Goal: Transaction & Acquisition: Purchase product/service

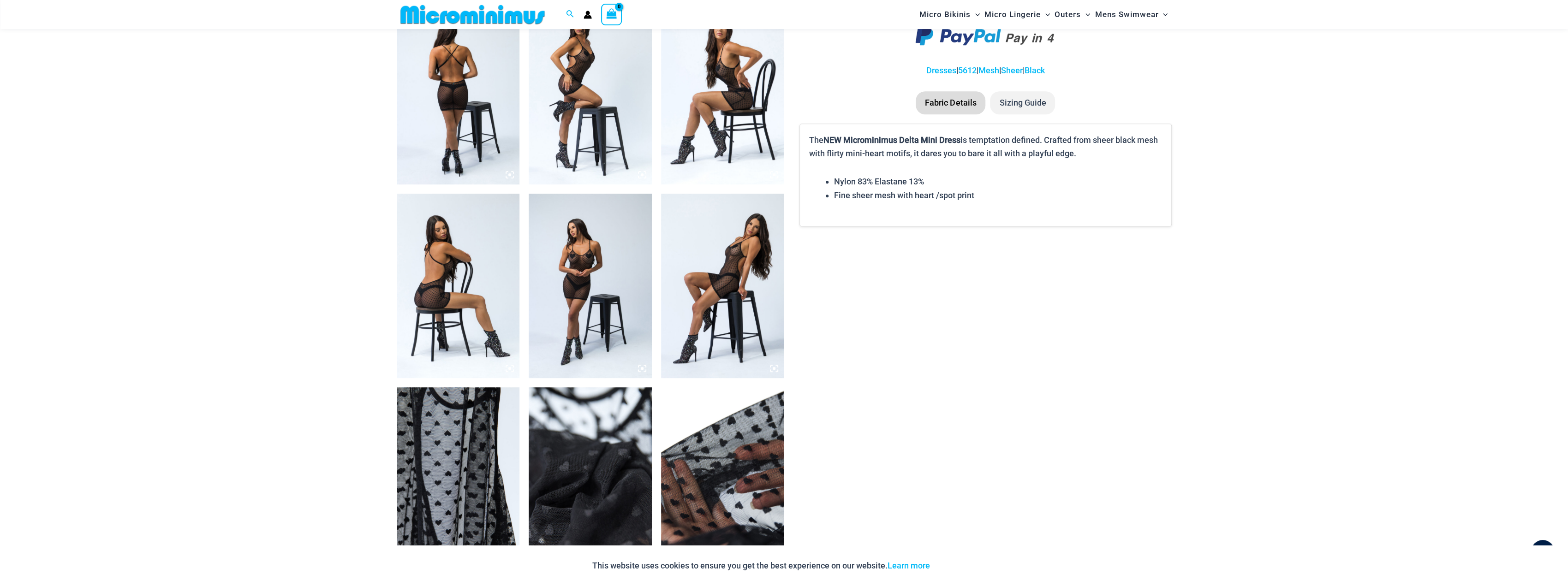
scroll to position [545, 0]
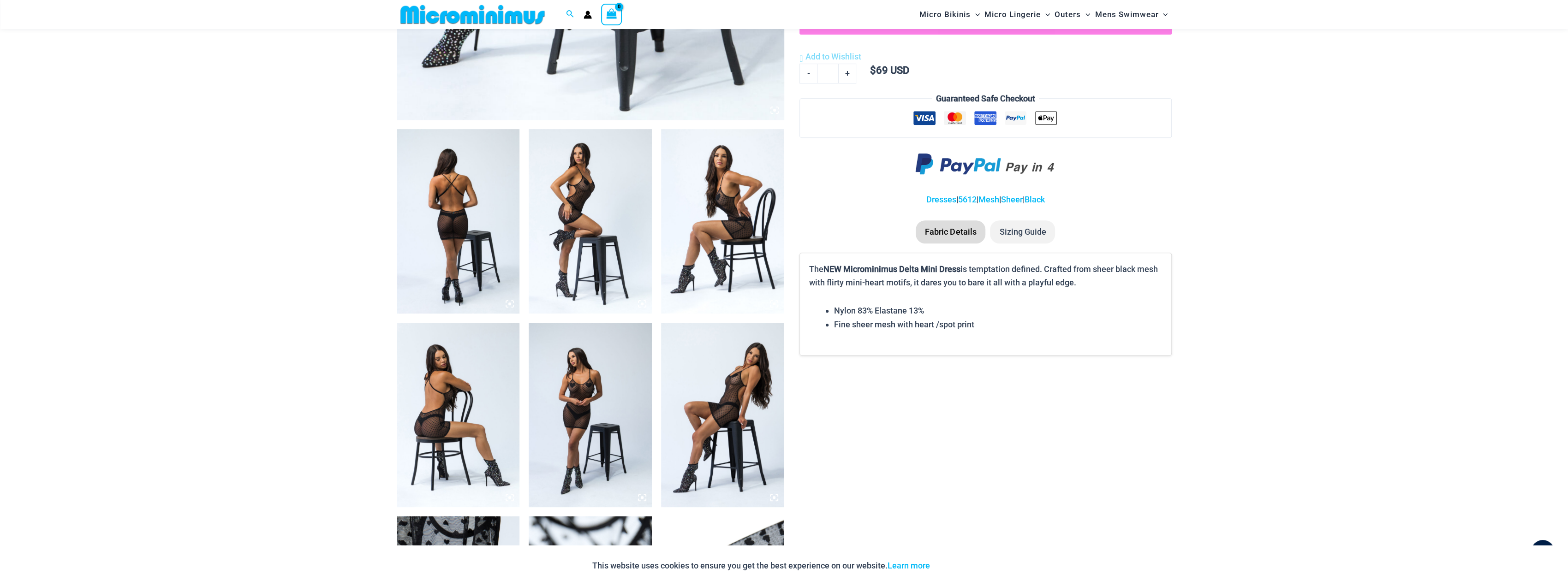
click at [491, 229] on img at bounding box center [458, 221] width 123 height 184
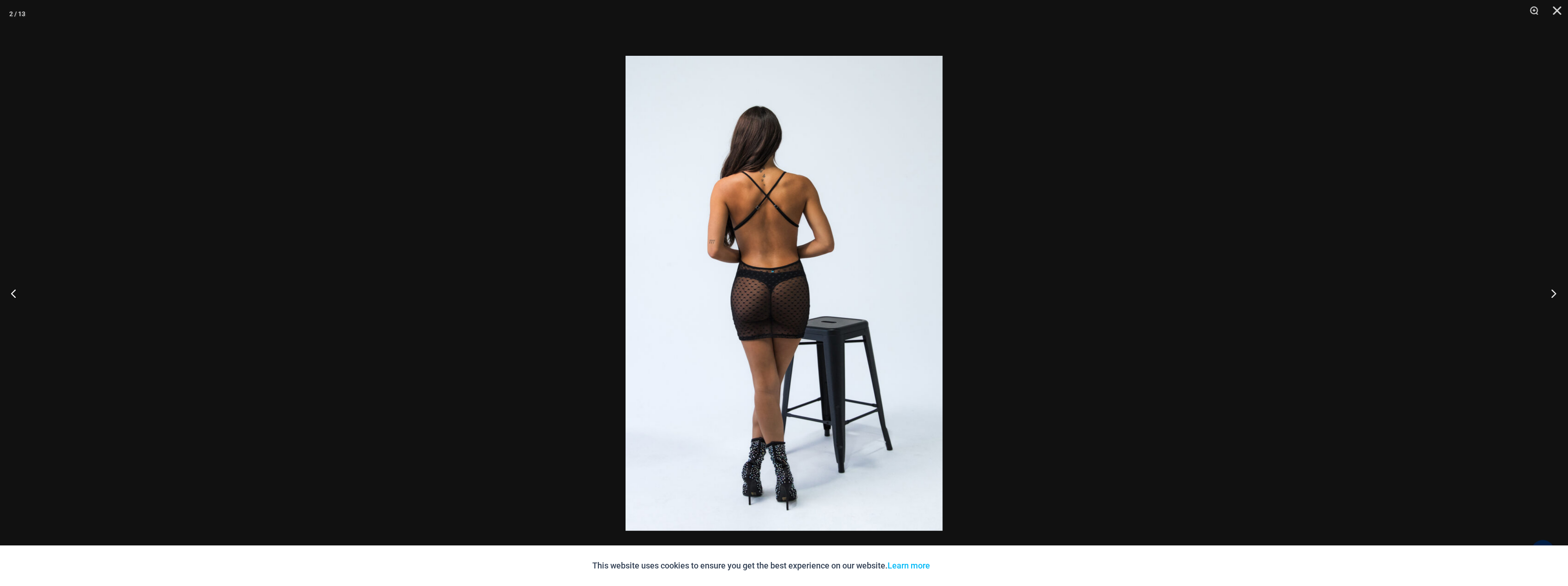
click at [1551, 293] on button "Next" at bounding box center [1550, 293] width 35 height 46
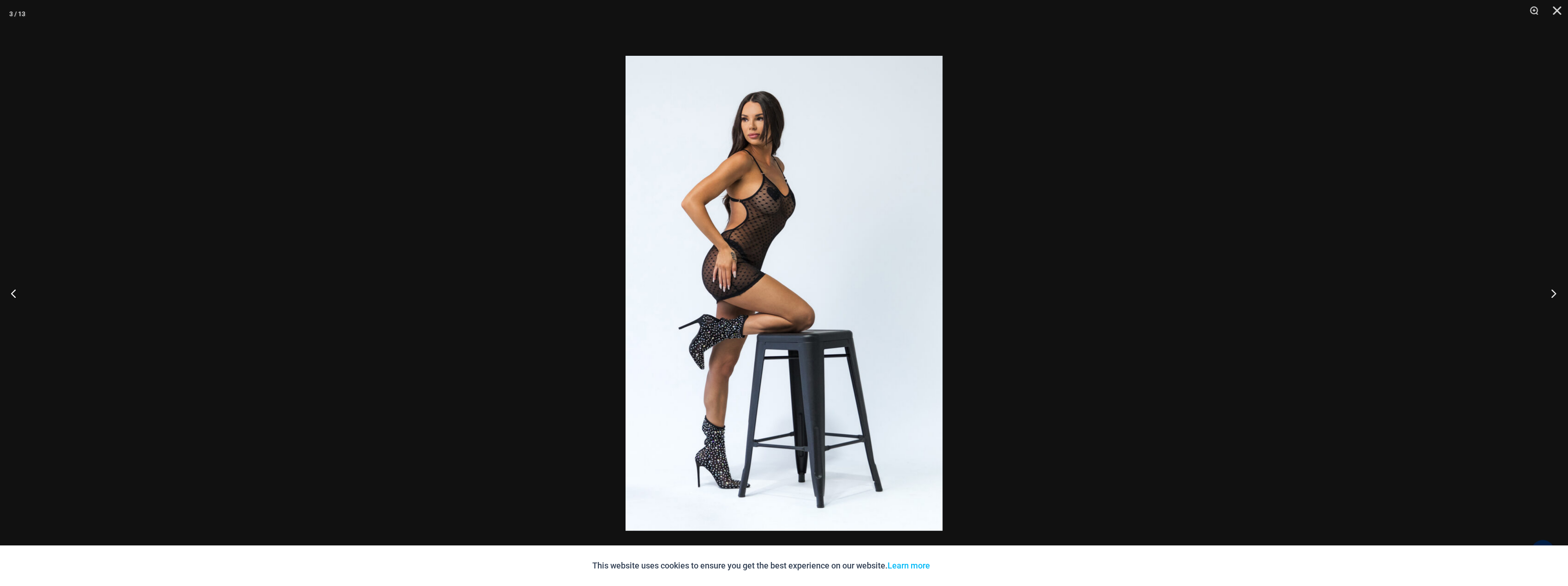
click at [1551, 293] on button "Next" at bounding box center [1550, 293] width 35 height 46
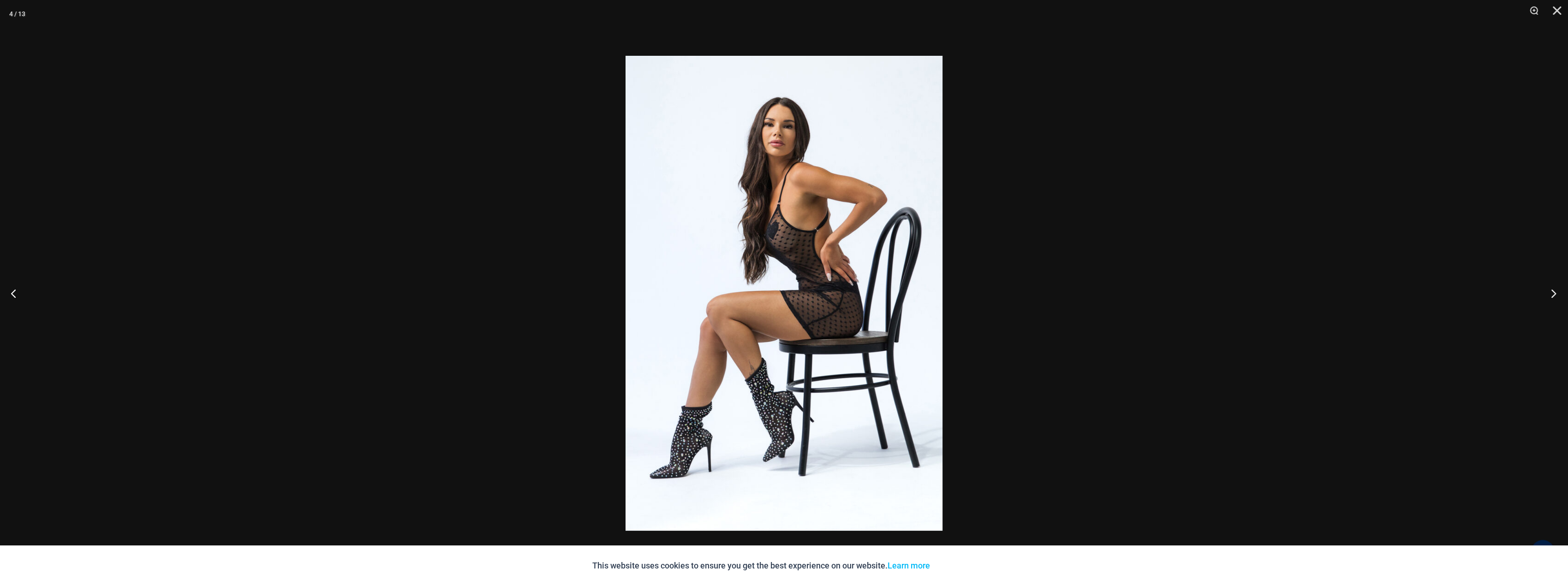
click at [1551, 293] on button "Next" at bounding box center [1550, 293] width 35 height 46
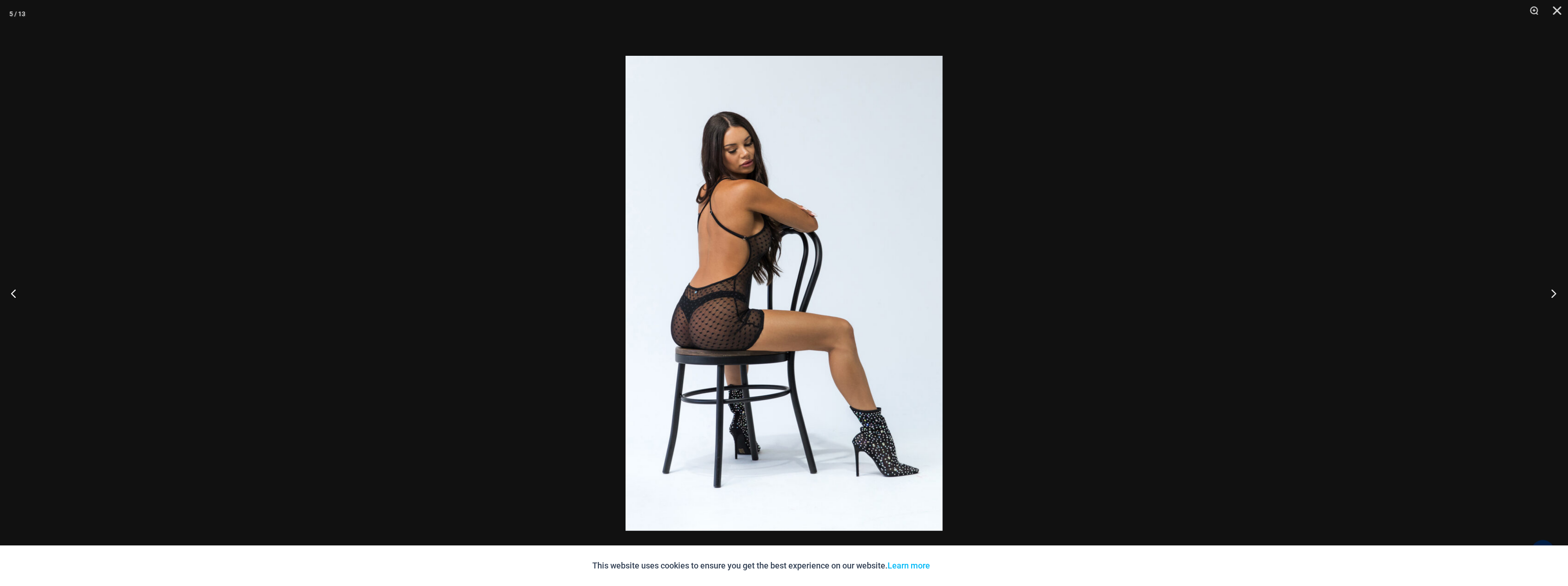
click at [1551, 293] on button "Next" at bounding box center [1550, 293] width 35 height 46
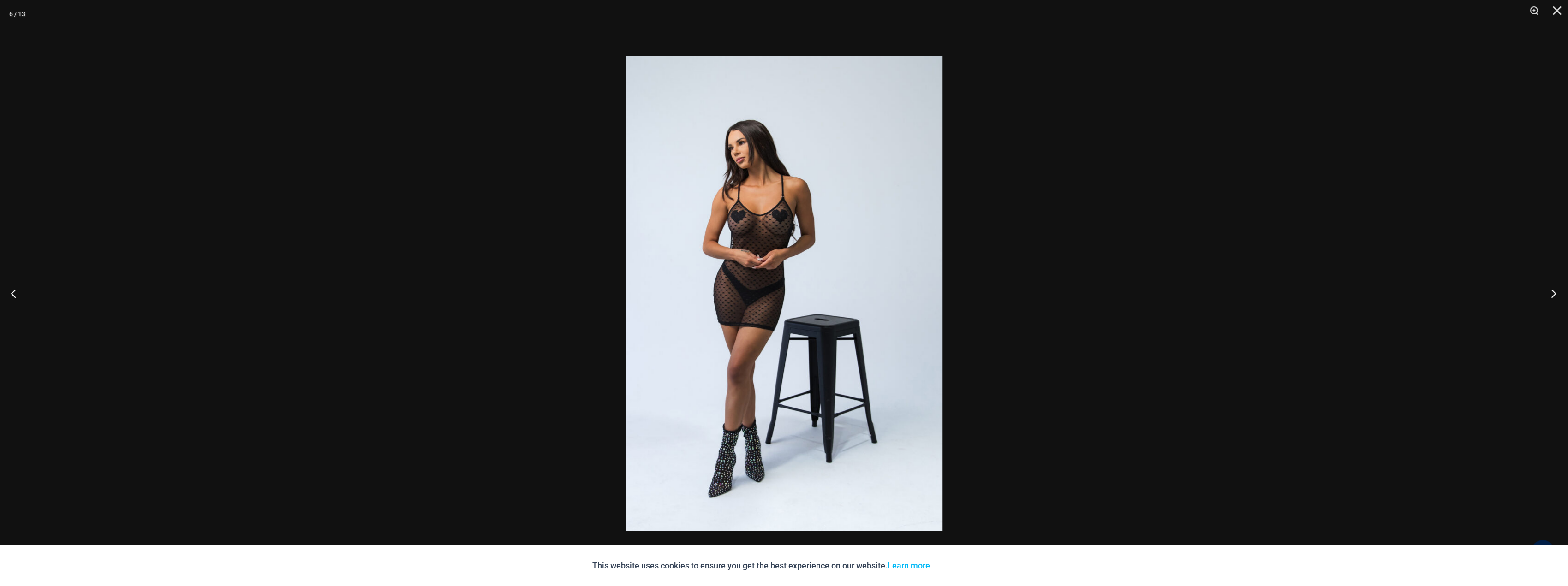
click at [1551, 293] on button "Next" at bounding box center [1550, 293] width 35 height 46
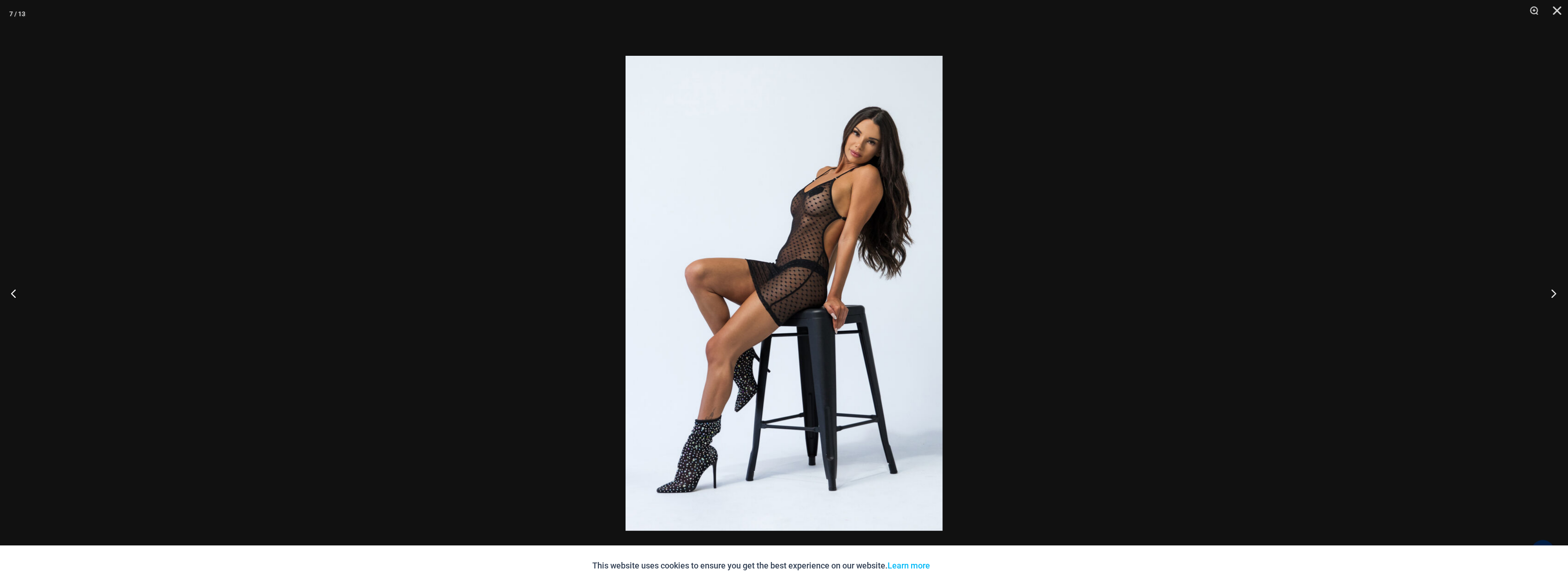
click at [1551, 293] on button "Next" at bounding box center [1550, 293] width 35 height 46
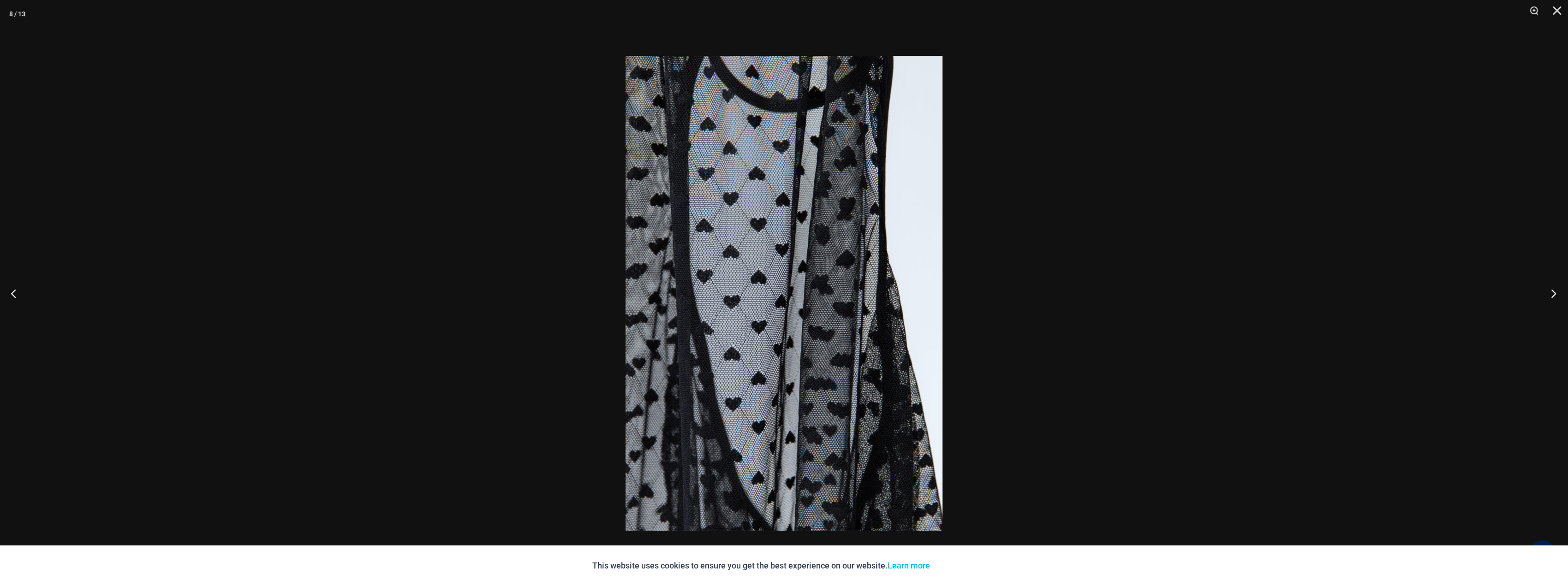
click at [1551, 293] on button "Next" at bounding box center [1550, 293] width 35 height 46
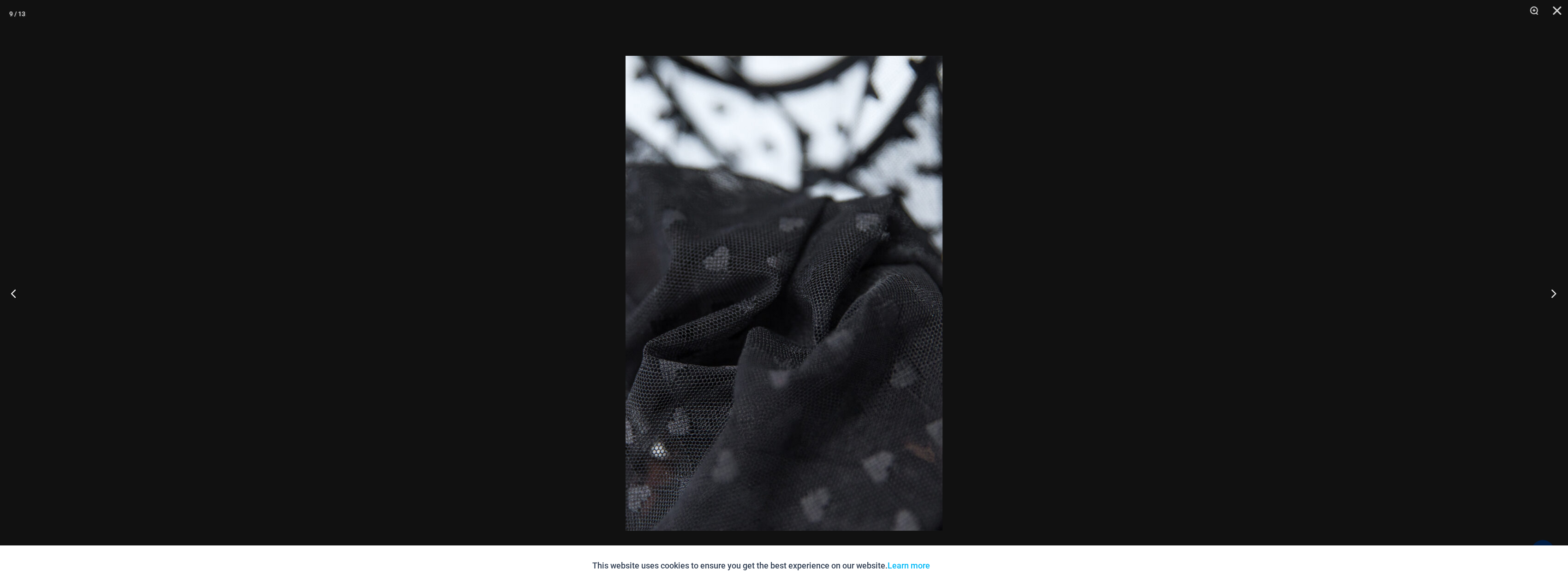
click at [1550, 292] on button "Next" at bounding box center [1550, 293] width 35 height 46
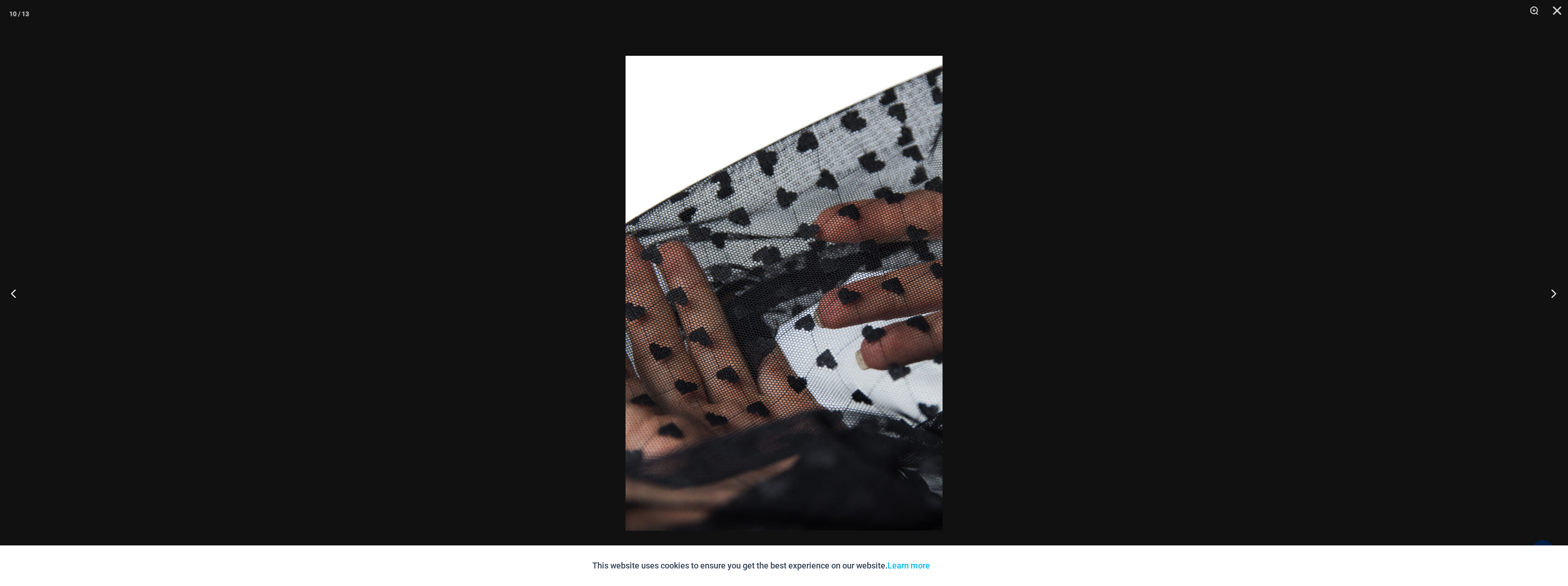
click at [1550, 292] on button "Next" at bounding box center [1550, 293] width 35 height 46
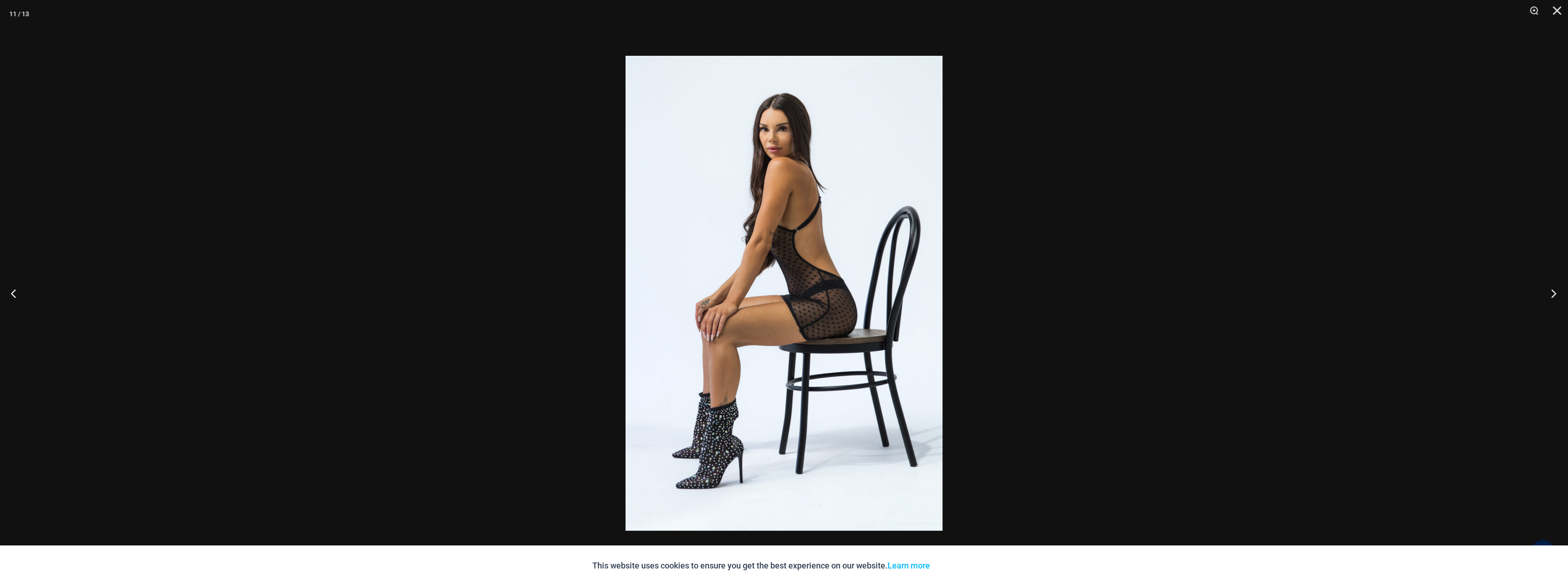
click at [1549, 292] on button "Next" at bounding box center [1550, 293] width 35 height 46
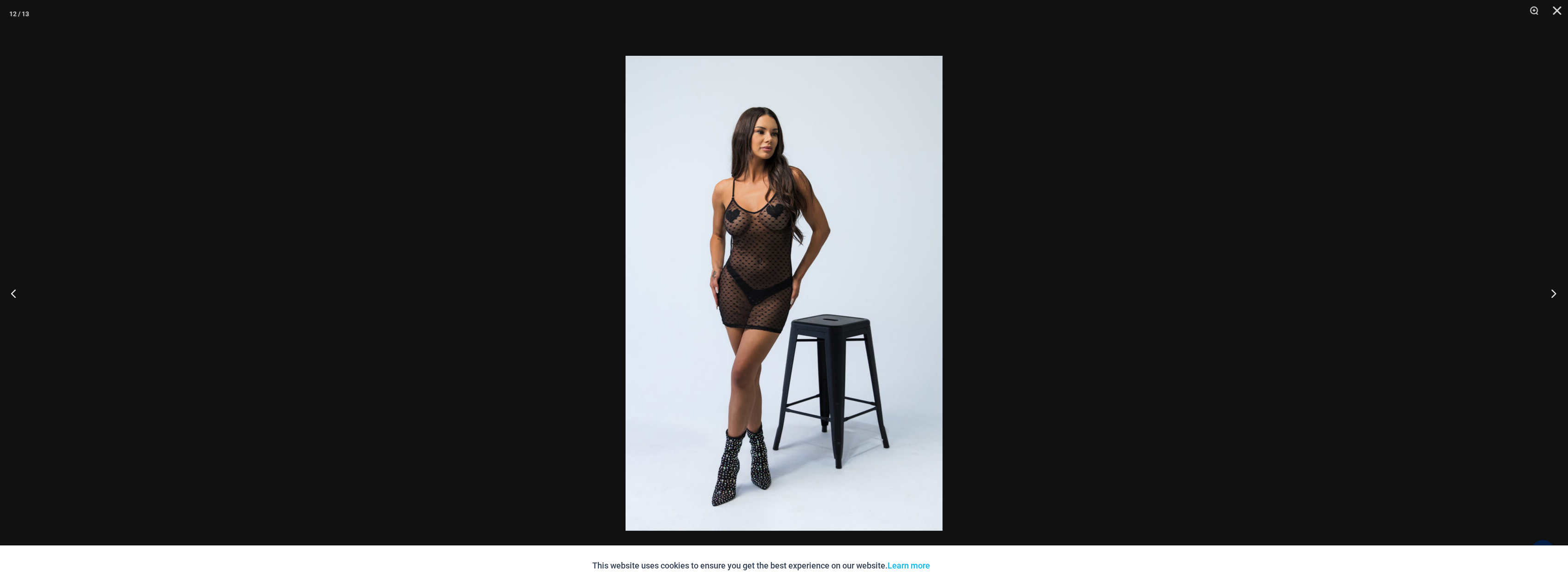
click at [1549, 292] on button "Next" at bounding box center [1550, 293] width 35 height 46
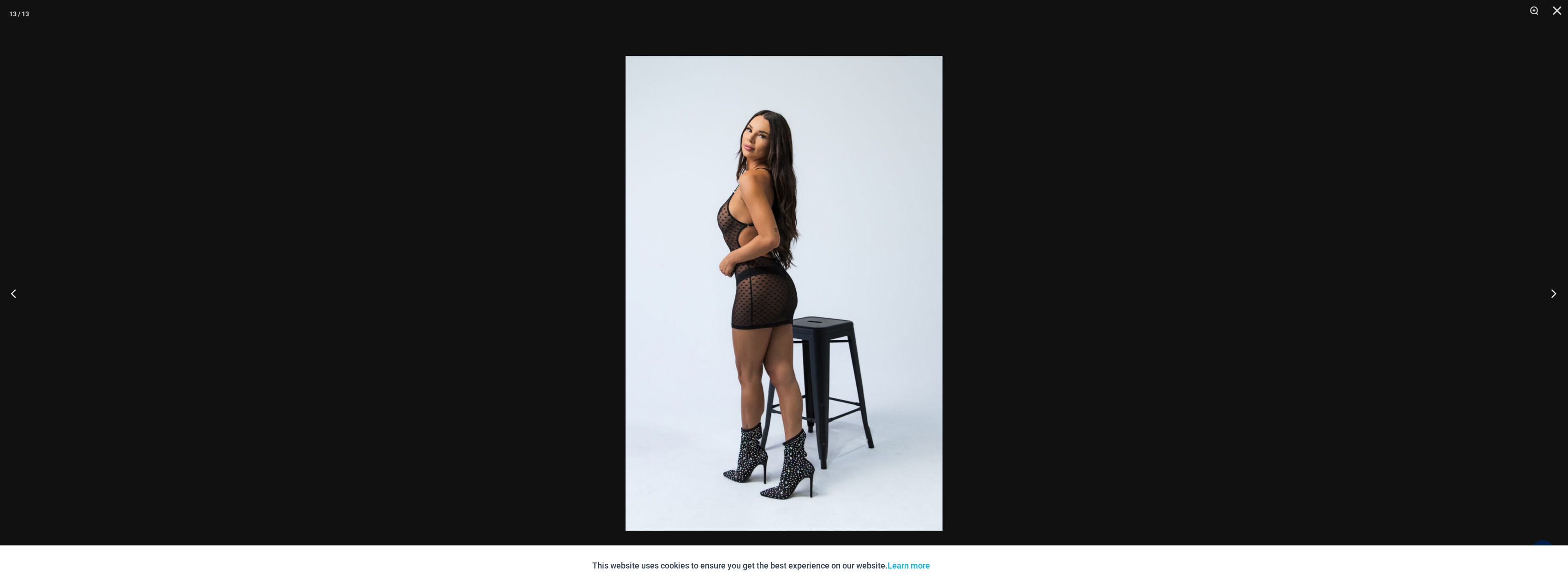
click at [1549, 292] on button "Next" at bounding box center [1550, 293] width 35 height 46
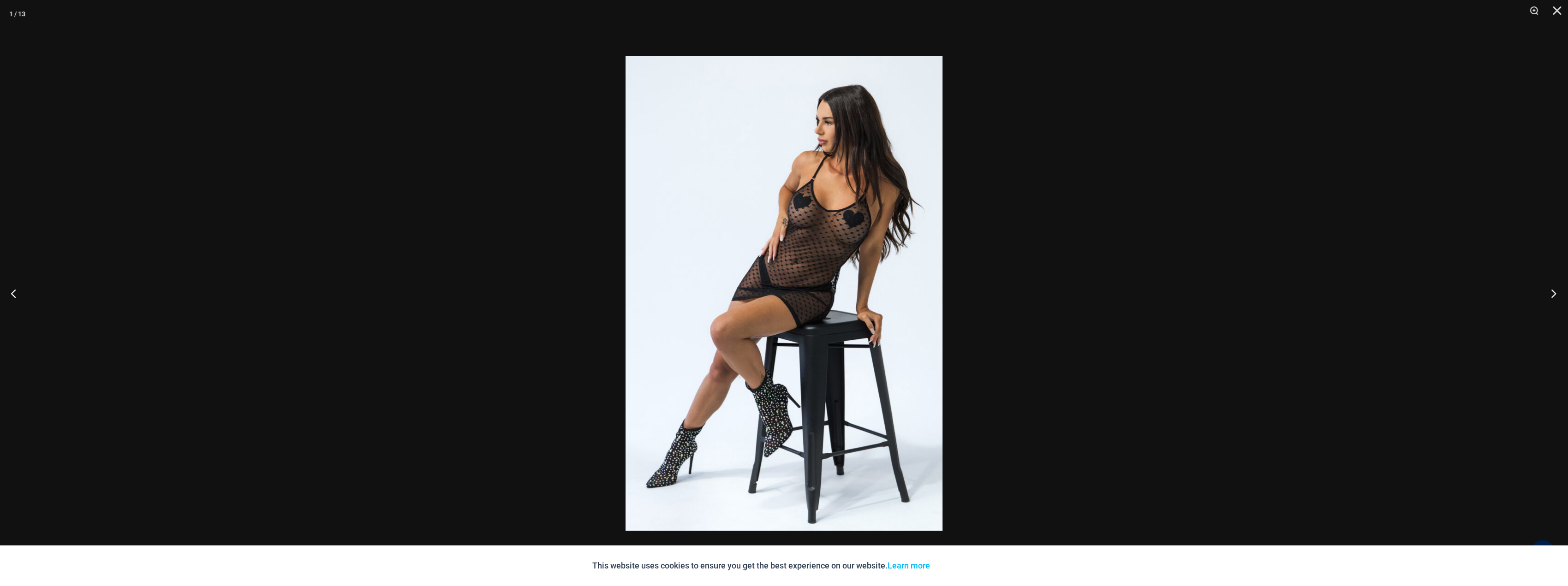
click at [1549, 292] on button "Next" at bounding box center [1550, 293] width 35 height 46
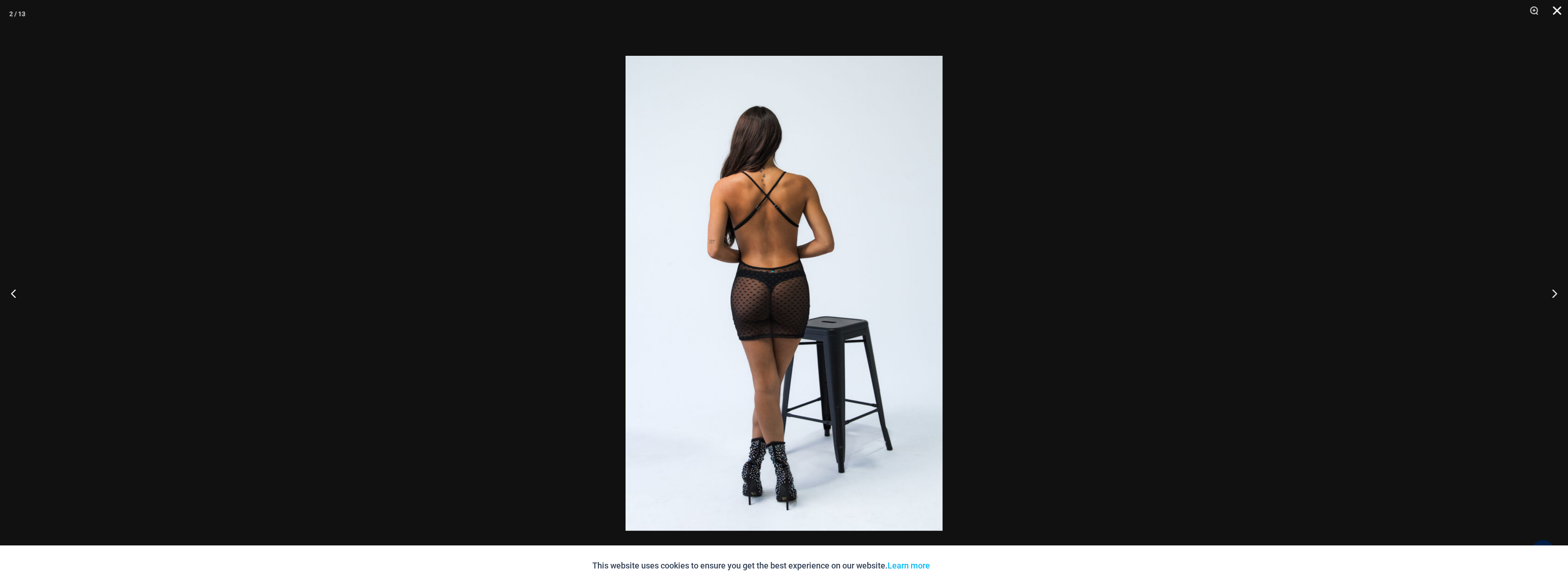
click at [1558, 12] on button "Close" at bounding box center [1554, 13] width 23 height 27
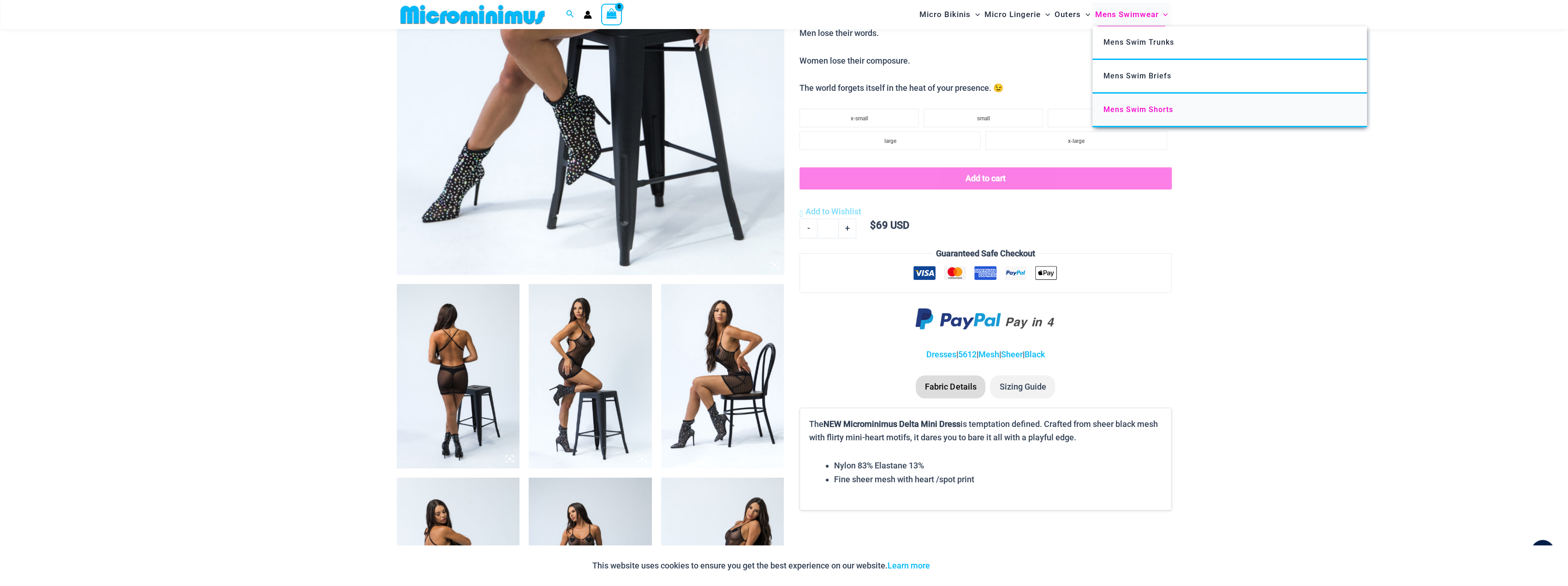
scroll to position [315, 0]
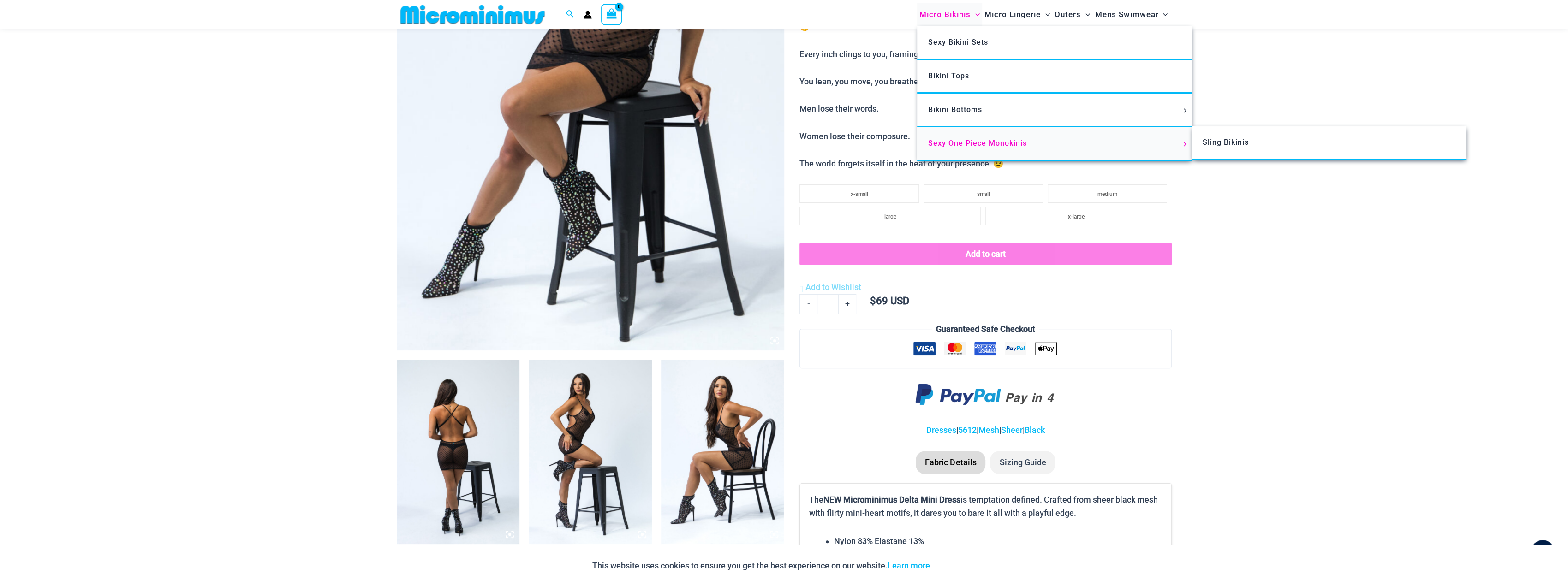
click at [956, 142] on span "Sexy One Piece Monokinis" at bounding box center [978, 143] width 99 height 9
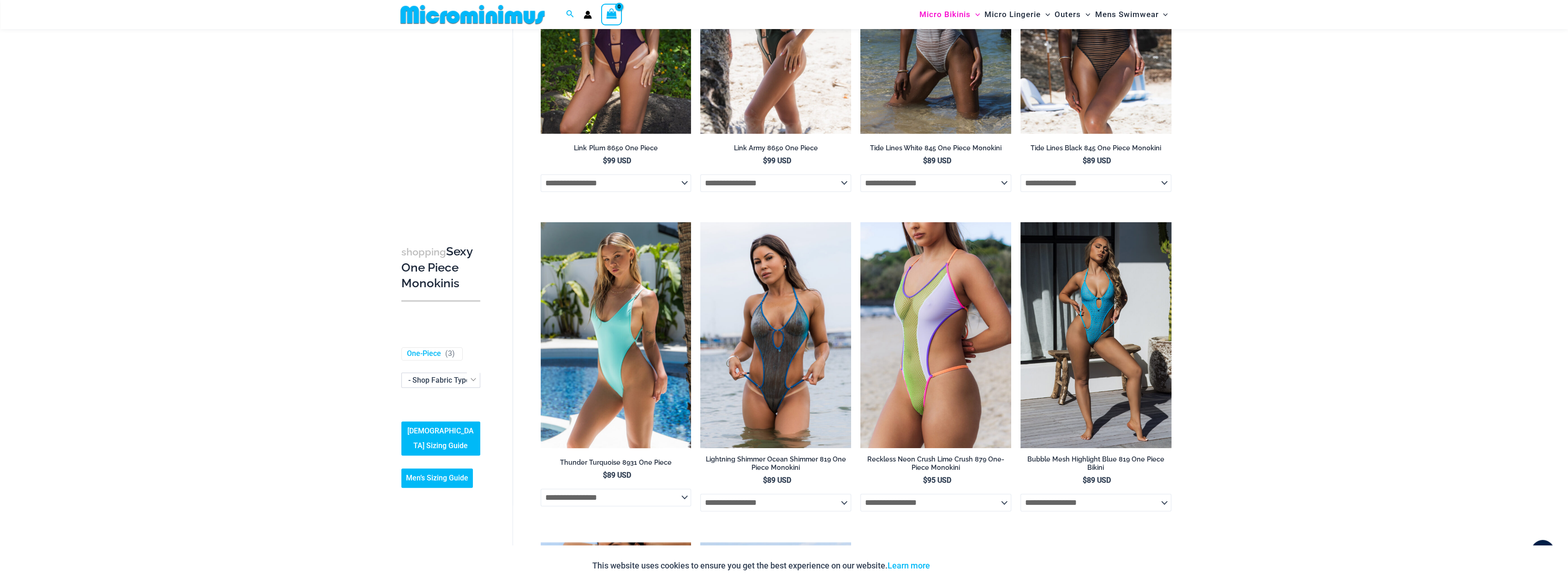
scroll to position [1376, 0]
